Goal: Information Seeking & Learning: Learn about a topic

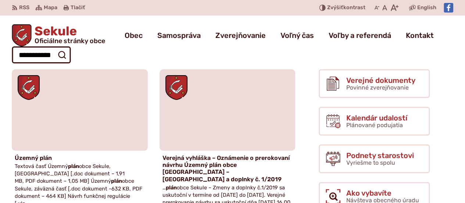
click at [49, 29] on span "Sekule Oficiálne stránky obce" at bounding box center [69, 34] width 74 height 19
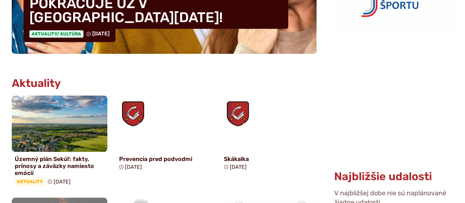
scroll to position [331, 0]
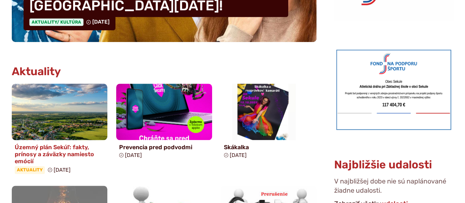
click at [60, 151] on h4 "Územný plán Sekúľ: fakty, prínosy a záväzky namiesto emócií" at bounding box center [60, 153] width 90 height 21
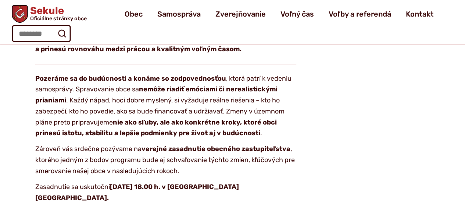
scroll to position [1361, 0]
